Goal: Task Accomplishment & Management: Complete application form

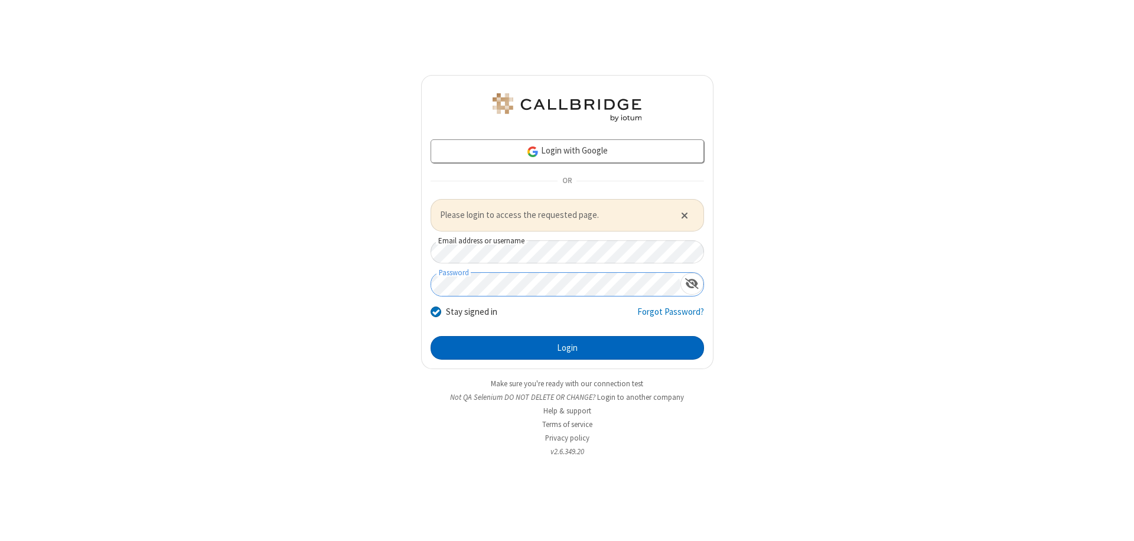
click at [567, 347] on button "Login" at bounding box center [566, 348] width 273 height 24
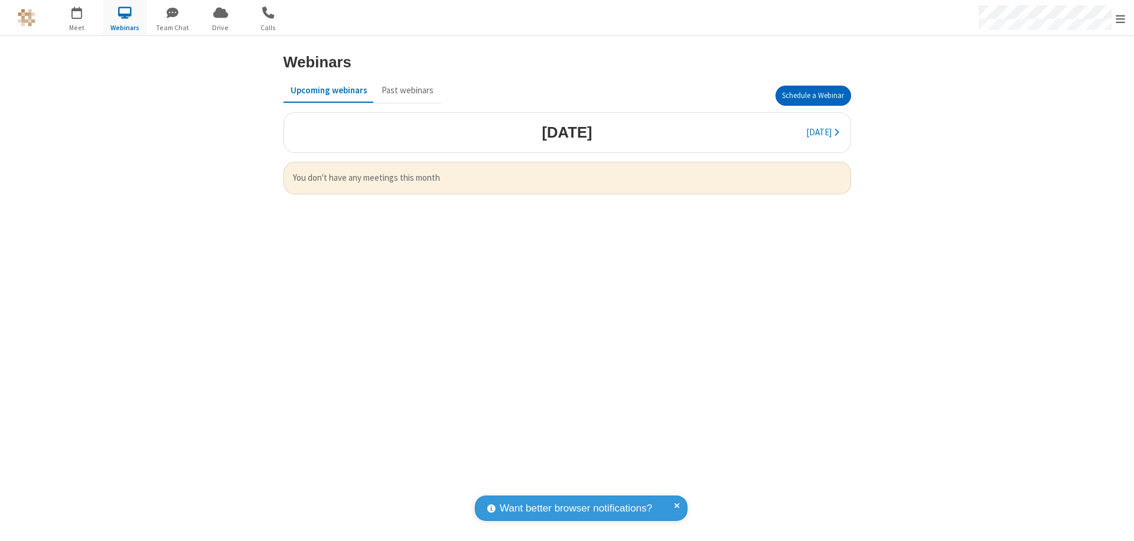
click at [813, 96] on button "Schedule a Webinar" at bounding box center [813, 96] width 76 height 20
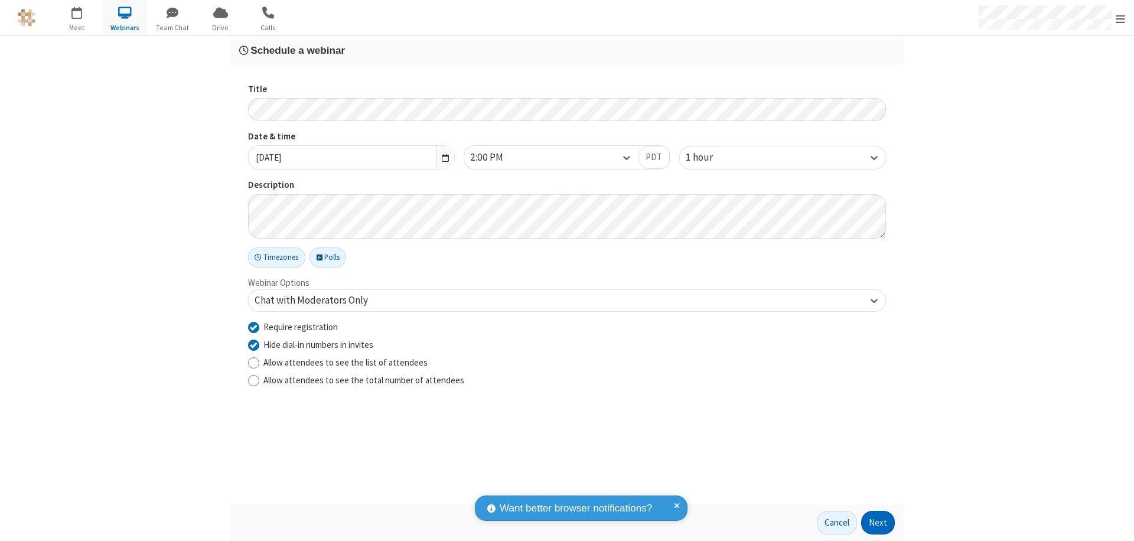
click at [878, 523] on button "Next" at bounding box center [878, 523] width 34 height 24
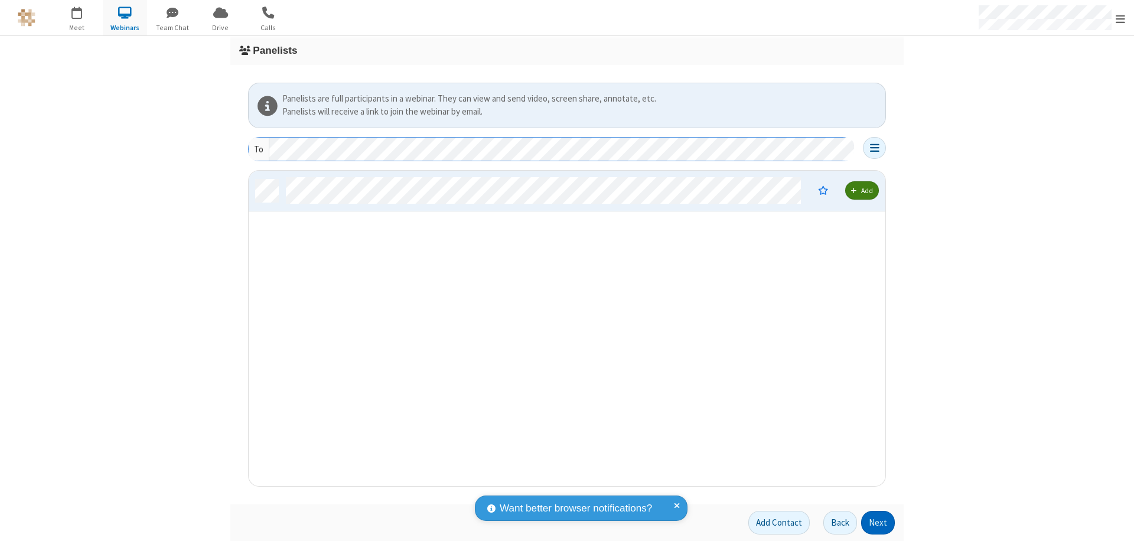
click at [878, 523] on button "Next" at bounding box center [878, 523] width 34 height 24
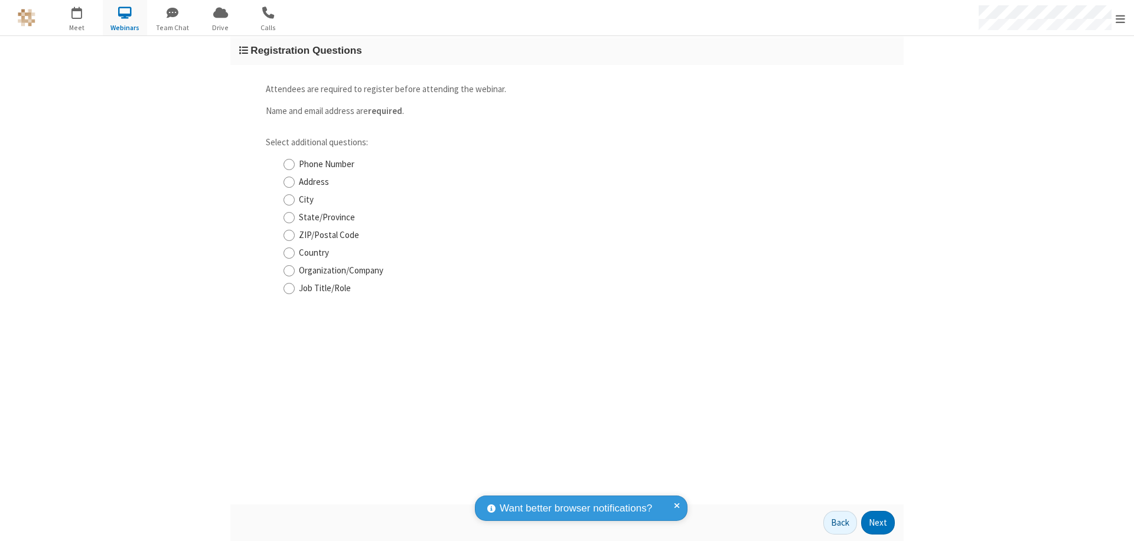
click at [289, 164] on input "Phone Number" at bounding box center [288, 164] width 11 height 12
checkbox input "true"
click at [878, 523] on button "Next" at bounding box center [878, 523] width 34 height 24
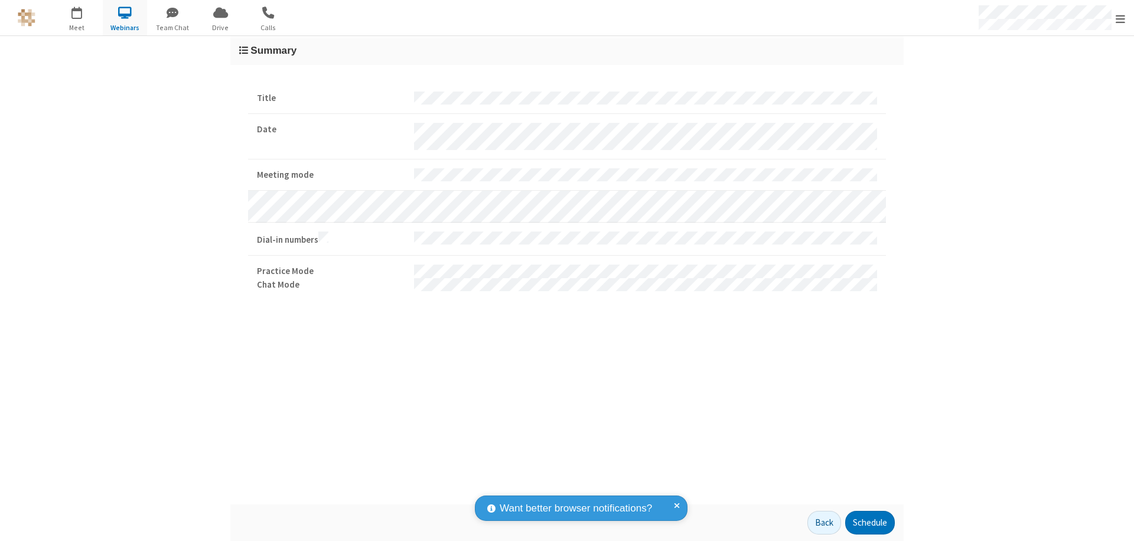
click at [869, 523] on button "Schedule" at bounding box center [870, 523] width 50 height 24
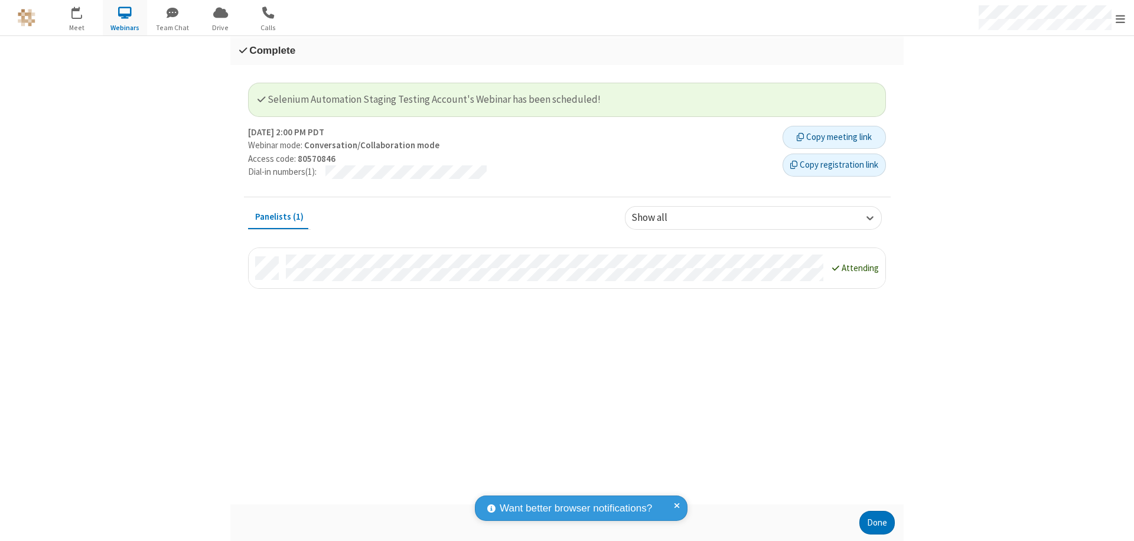
click at [834, 165] on button "Copy registration link" at bounding box center [833, 166] width 103 height 24
click at [877, 523] on button "Done" at bounding box center [876, 523] width 35 height 24
